Goal: Check status: Check status

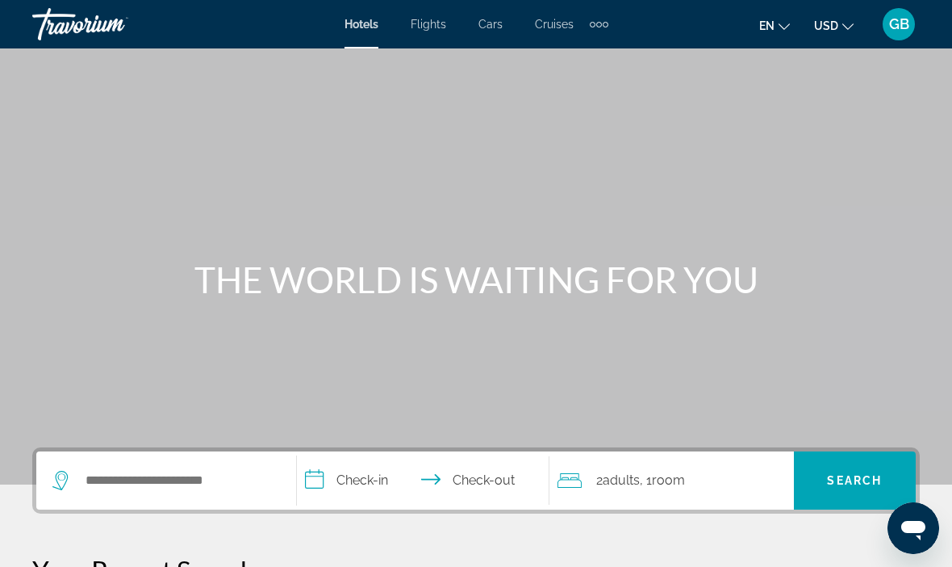
click at [897, 28] on span "GB" at bounding box center [899, 24] width 20 height 16
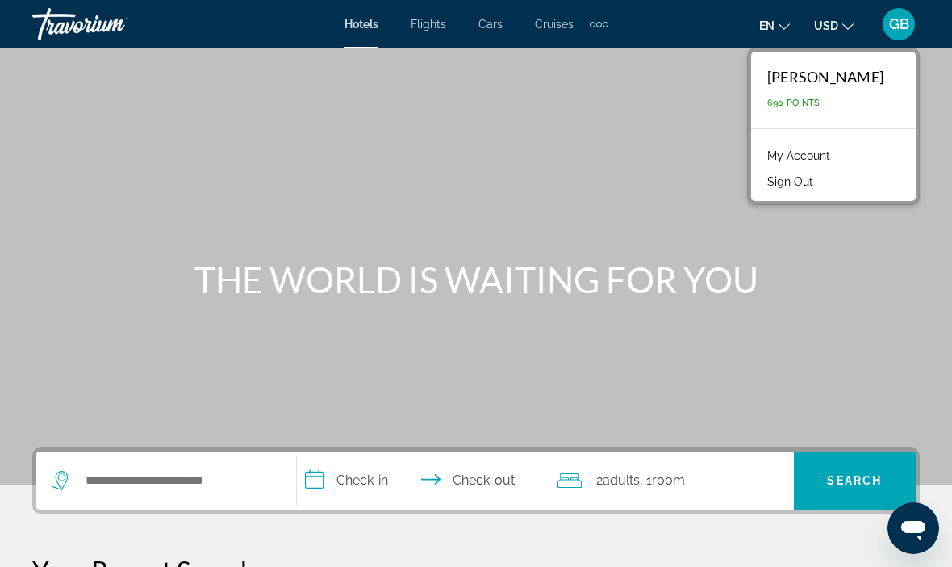
click at [839, 152] on link "My Account" at bounding box center [798, 155] width 79 height 21
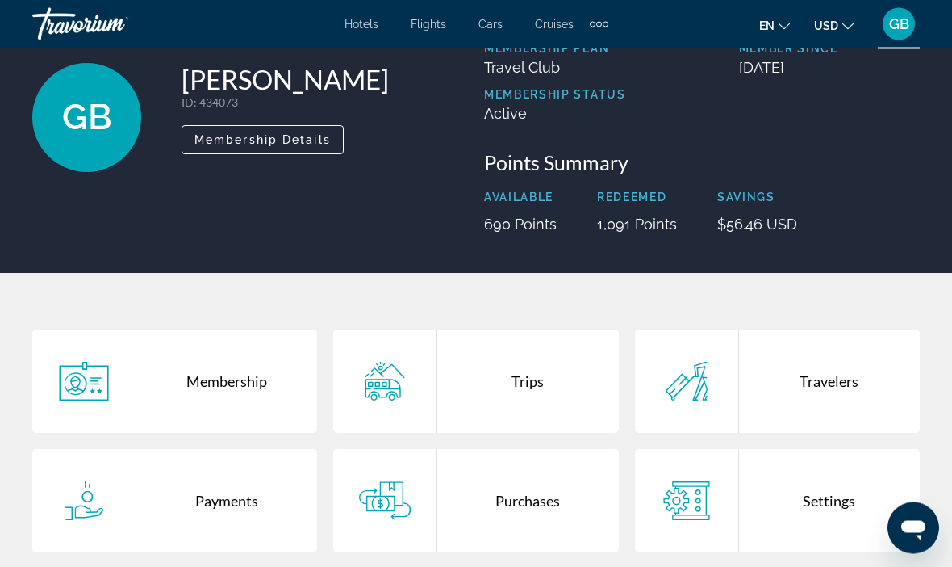
scroll to position [87, 0]
click at [484, 370] on div "Trips" at bounding box center [527, 380] width 181 height 103
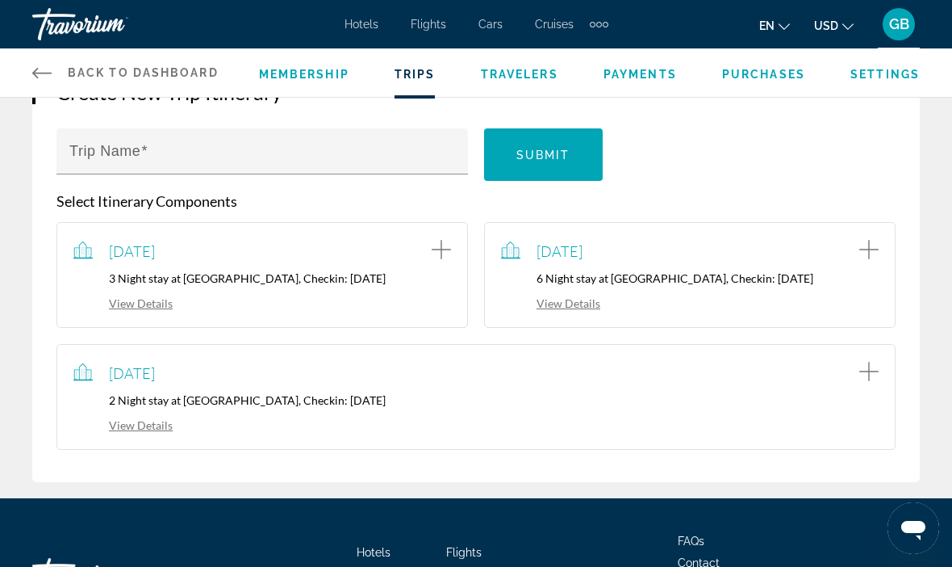
scroll to position [191, 0]
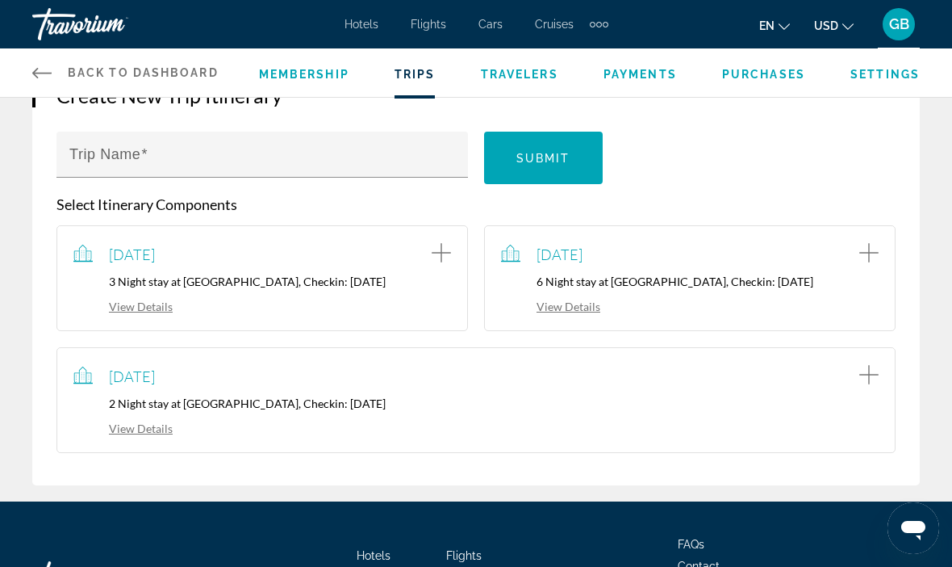
click at [576, 300] on link "View Details" at bounding box center [550, 306] width 99 height 14
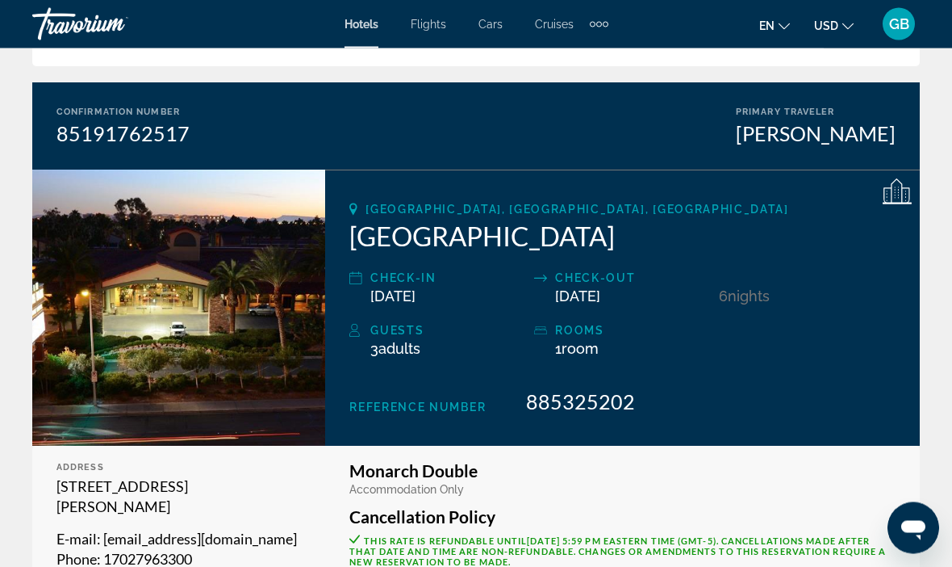
scroll to position [106, 0]
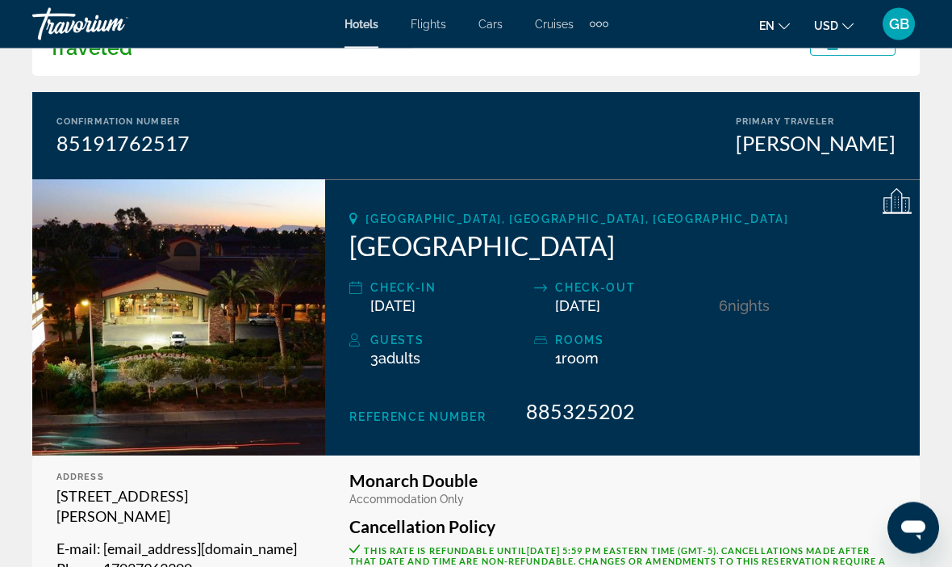
click at [839, 150] on div "[PERSON_NAME]" at bounding box center [816, 144] width 160 height 24
click at [838, 153] on div "[PERSON_NAME]" at bounding box center [816, 144] width 160 height 24
click at [562, 211] on div "[GEOGRAPHIC_DATA], [GEOGRAPHIC_DATA], [GEOGRAPHIC_DATA] [GEOGRAPHIC_DATA] Check…" at bounding box center [622, 318] width 595 height 276
click at [516, 325] on div "[GEOGRAPHIC_DATA], [GEOGRAPHIC_DATA], [GEOGRAPHIC_DATA] [GEOGRAPHIC_DATA] Check…" at bounding box center [622, 318] width 595 height 276
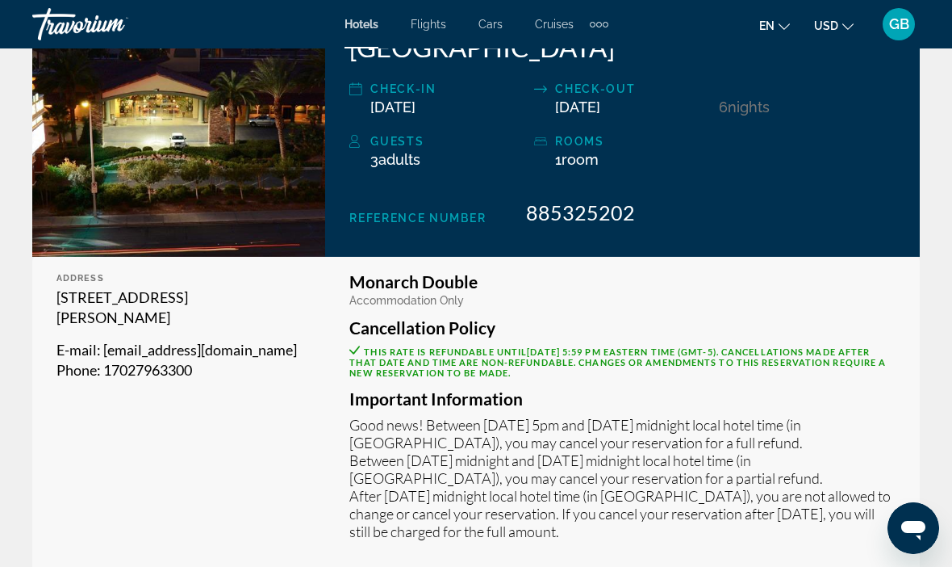
click at [212, 328] on div "[STREET_ADDRESS][PERSON_NAME] E-mail : [EMAIL_ADDRESS][DOMAIN_NAME] Phone : [PH…" at bounding box center [178, 333] width 245 height 93
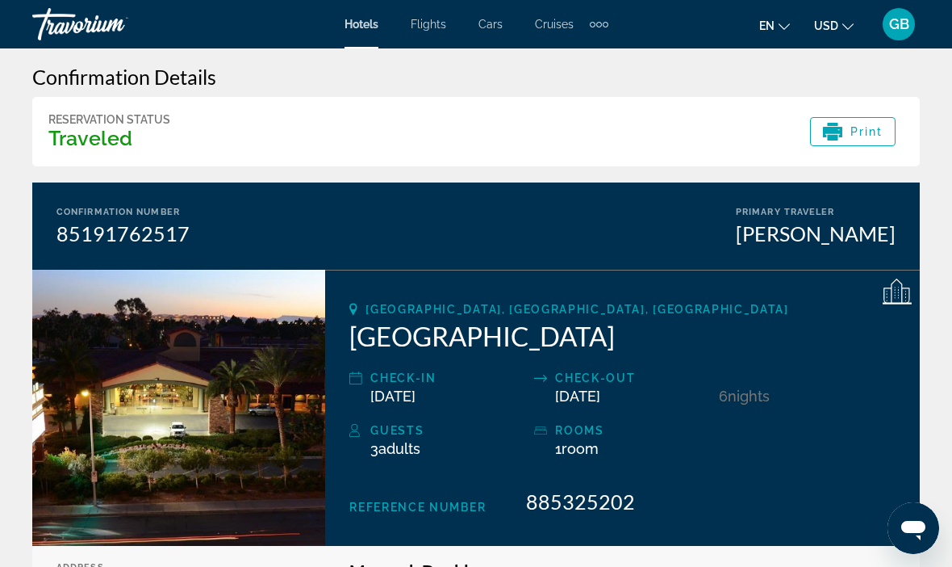
scroll to position [15, 0]
click at [798, 215] on div "Primary Traveler" at bounding box center [816, 212] width 160 height 10
click at [746, 253] on div "Confirmation Number 85191762517 Primary Traveler [PERSON_NAME]" at bounding box center [476, 226] width 888 height 87
click at [689, 266] on div "Confirmation Number 85191762517 Primary Traveler [PERSON_NAME]" at bounding box center [476, 226] width 888 height 87
click at [136, 139] on h3 "Traveled" at bounding box center [109, 139] width 122 height 24
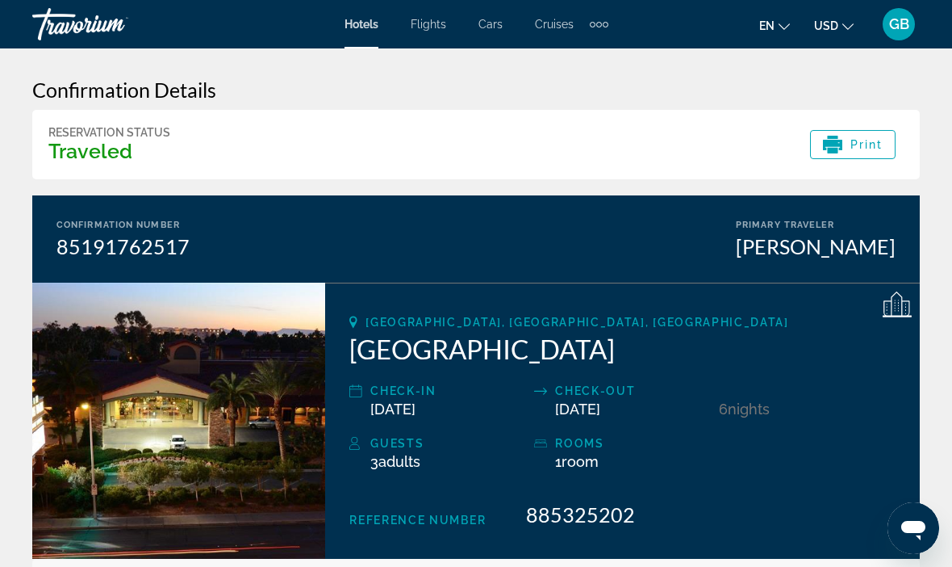
scroll to position [0, 0]
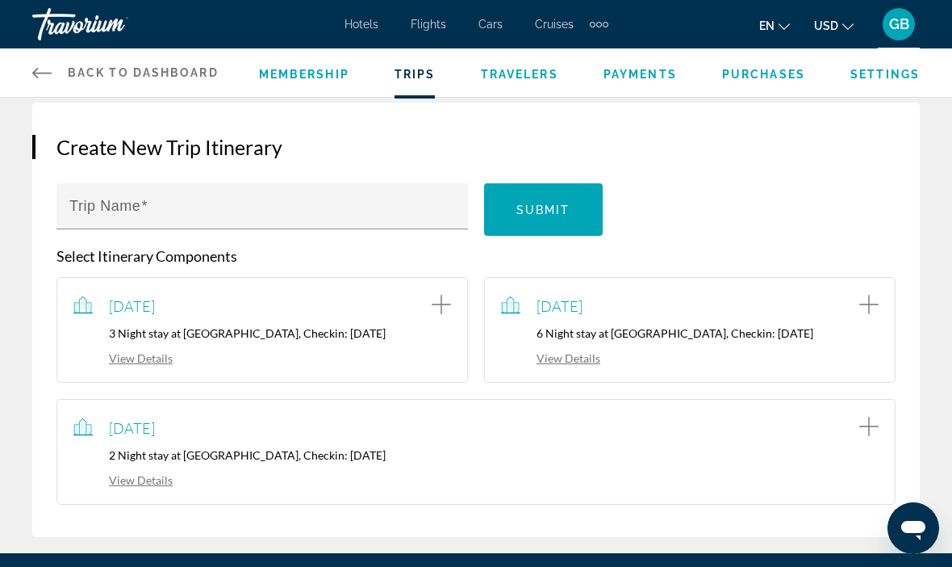
scroll to position [139, 0]
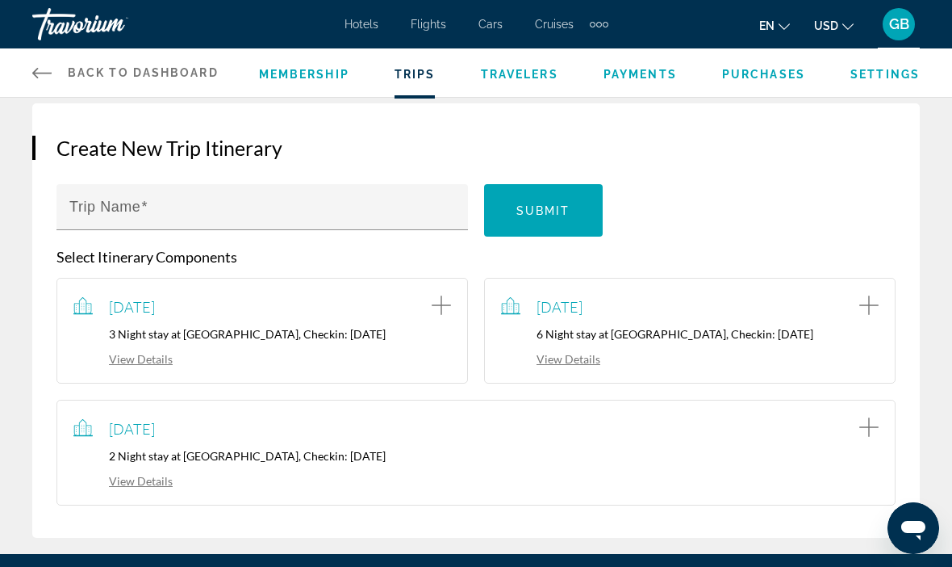
click at [132, 479] on link "View Details" at bounding box center [122, 481] width 99 height 14
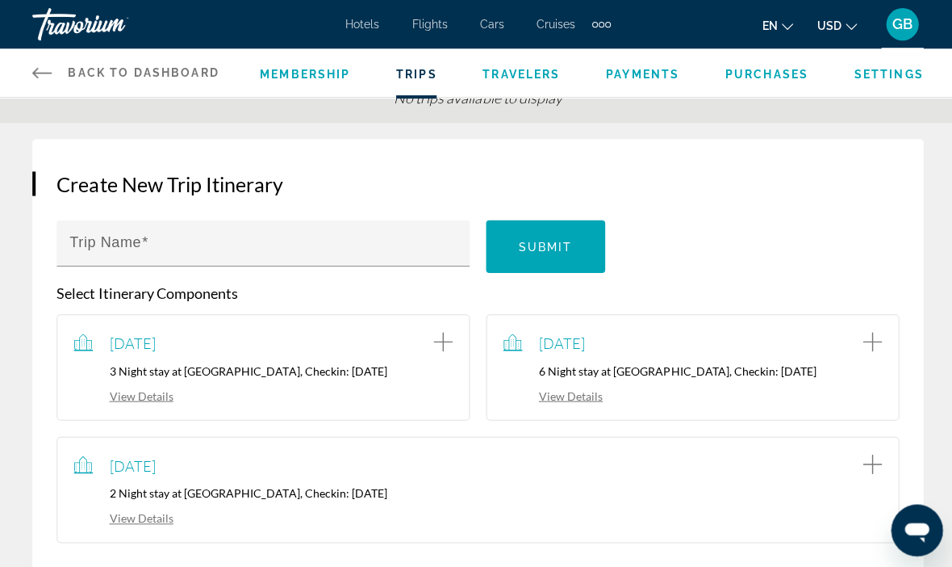
scroll to position [238, 0]
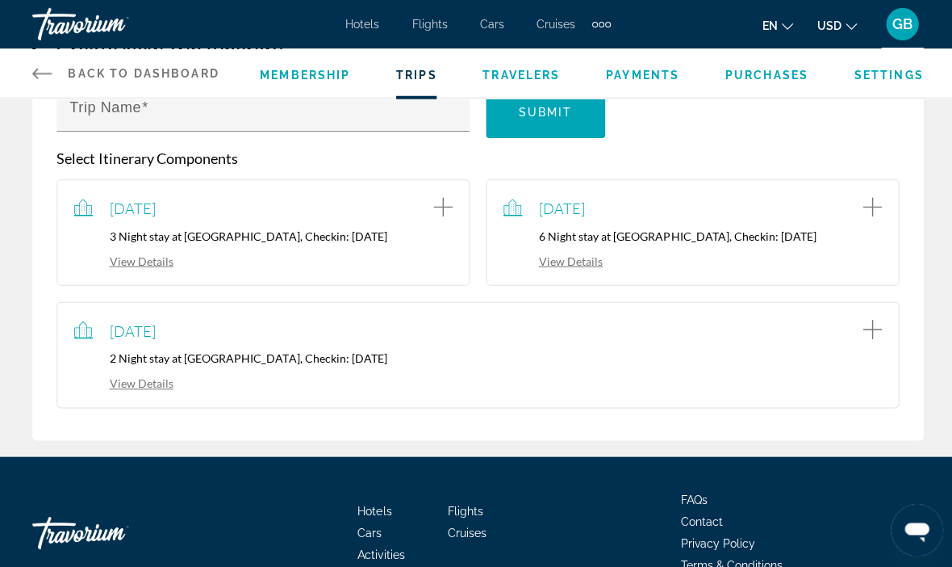
click at [123, 376] on link "View Details" at bounding box center [122, 381] width 99 height 14
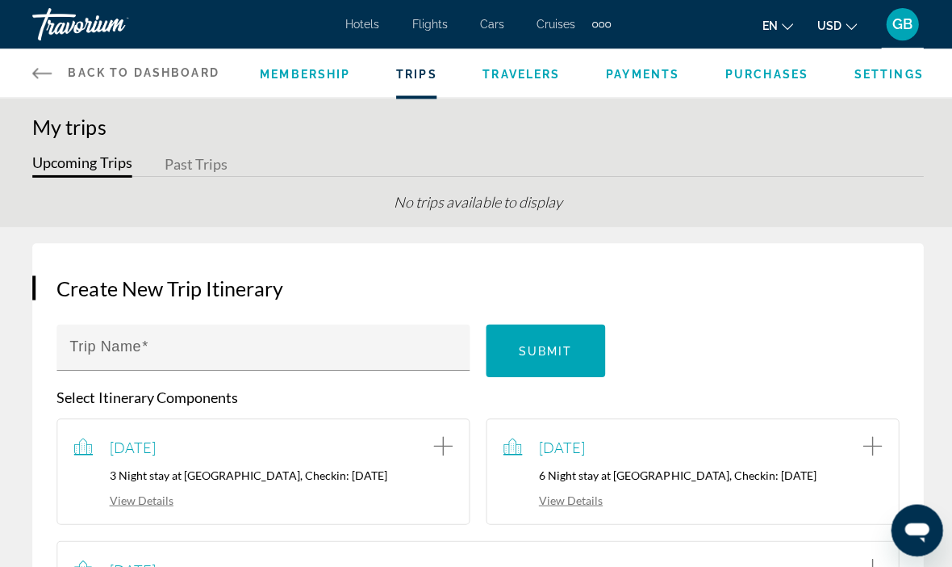
click at [44, 69] on icon "Main content" at bounding box center [41, 72] width 19 height 19
